Goal: Task Accomplishment & Management: Use online tool/utility

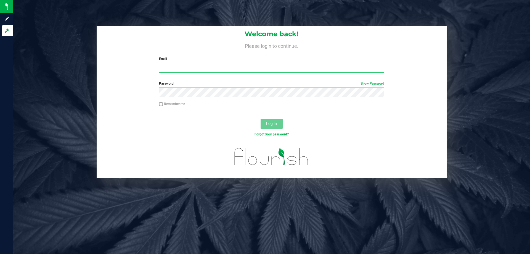
click at [177, 67] on input "Email" at bounding box center [271, 68] width 225 height 10
type input "[EMAIL_ADDRESS][DOMAIN_NAME]"
click at [260, 119] on button "Log In" at bounding box center [271, 124] width 22 height 10
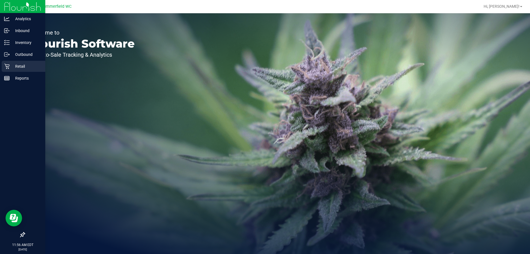
click at [16, 63] on p "Retail" at bounding box center [26, 66] width 33 height 7
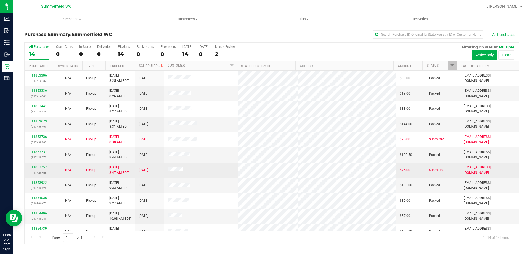
click at [43, 165] on link "11853757" at bounding box center [38, 167] width 15 height 4
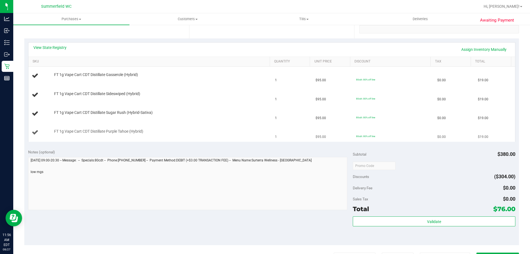
scroll to position [83, 0]
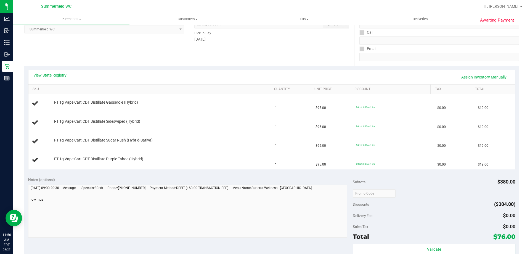
click at [60, 74] on link "View State Registry" at bounding box center [49, 75] width 33 height 6
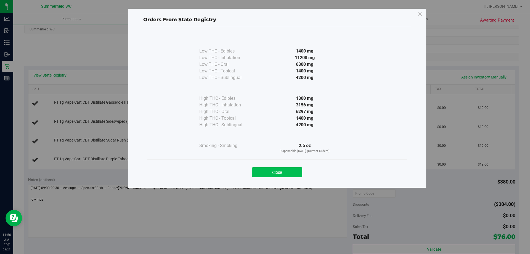
click at [265, 171] on button "Close" at bounding box center [277, 172] width 50 height 10
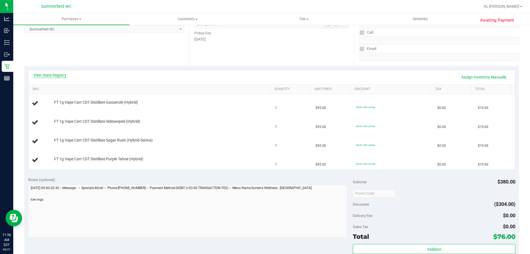
click at [62, 76] on link "View State Registry" at bounding box center [49, 75] width 33 height 6
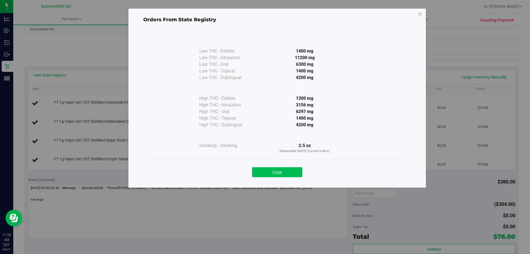
click at [281, 172] on button "Close" at bounding box center [277, 172] width 50 height 10
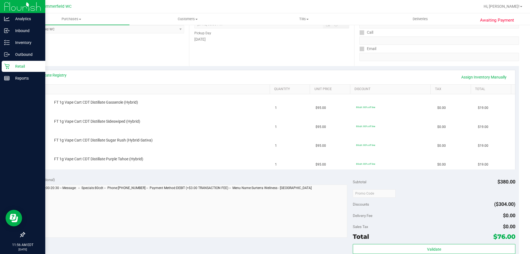
click at [16, 63] on p "Retail" at bounding box center [26, 66] width 33 height 7
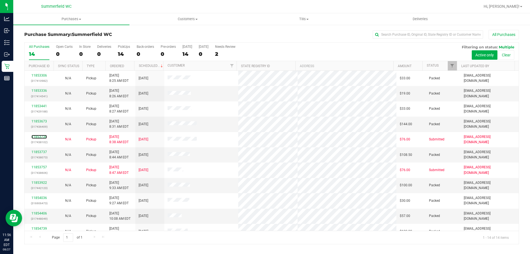
click at [43, 136] on link "11853736" at bounding box center [38, 137] width 15 height 4
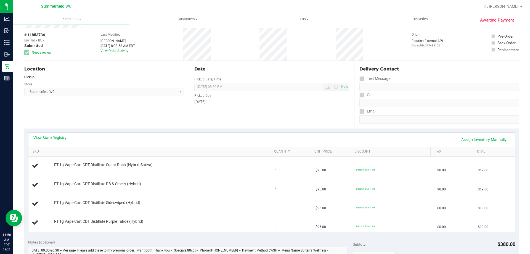
scroll to position [55, 0]
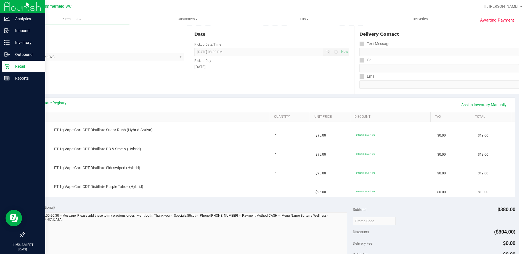
click at [17, 64] on p "Retail" at bounding box center [26, 66] width 33 height 7
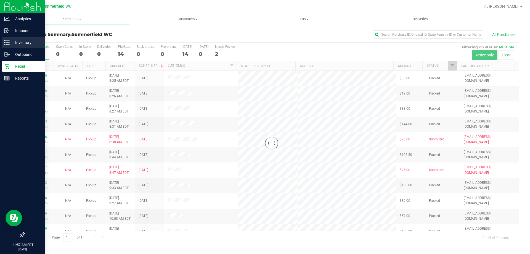
click at [22, 41] on p "Inventory" at bounding box center [26, 42] width 33 height 7
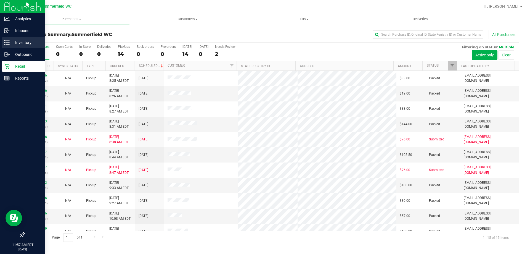
click at [23, 40] on p "Inventory" at bounding box center [26, 42] width 33 height 7
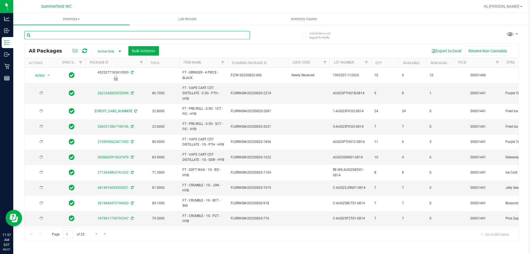
type input "[DATE]"
click at [68, 35] on input "text" at bounding box center [136, 35] width 225 height 8
paste input "W-JUL25ARZ03-0723"
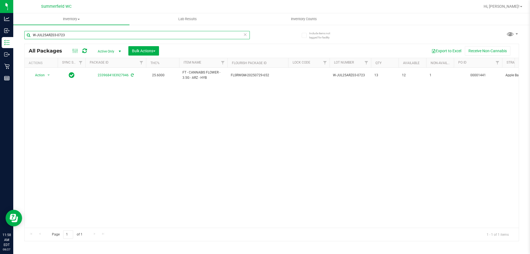
type input "W-JUL25ARZ03-0723"
